Goal: Answer question/provide support

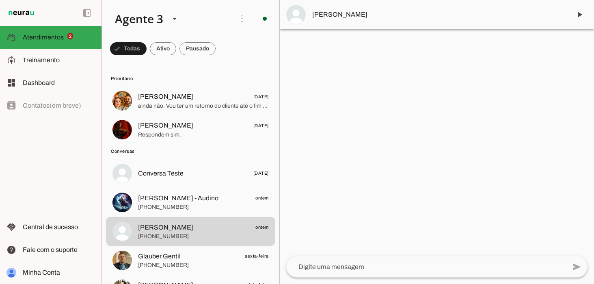
scroll to position [64, 0]
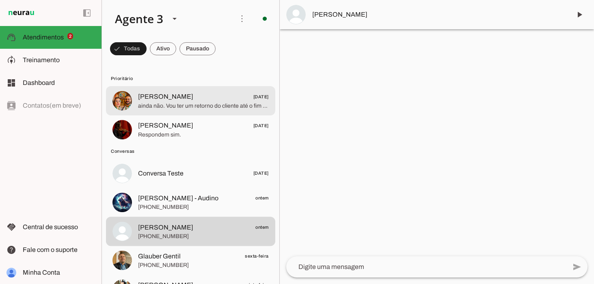
click at [162, 103] on span "ainda não. Vou ter um retorno do cliente até o fim do mês" at bounding box center [203, 106] width 131 height 8
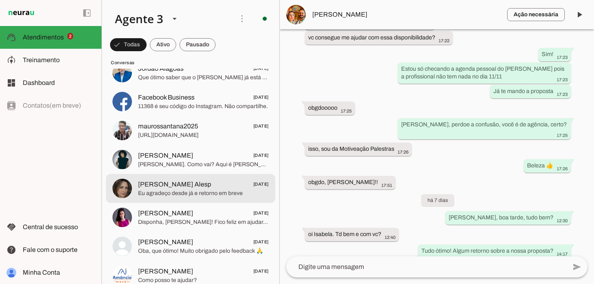
scroll to position [427, 0]
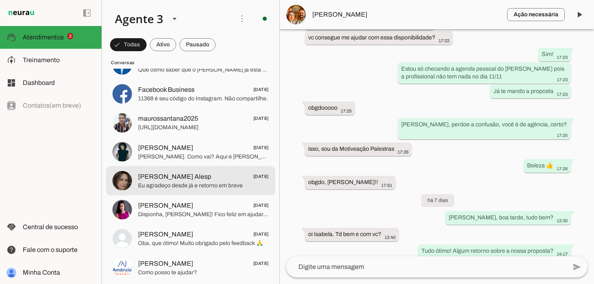
click at [180, 186] on span "Eu agradeço desde já e retorno em breve" at bounding box center [203, 186] width 131 height 8
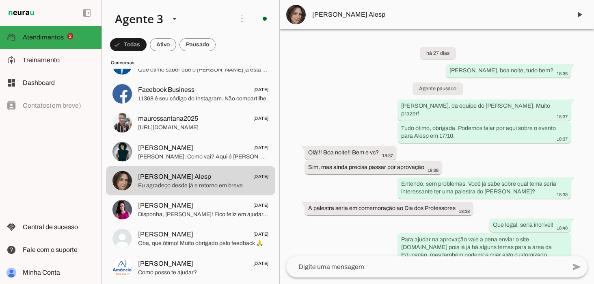
scroll to position [118, 0]
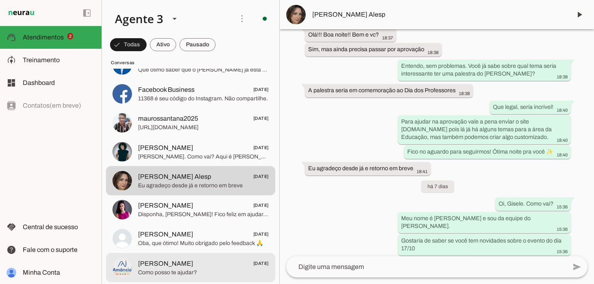
click at [154, 272] on span "Como posso te ajudar?" at bounding box center [203, 273] width 131 height 8
